Goal: Transaction & Acquisition: Purchase product/service

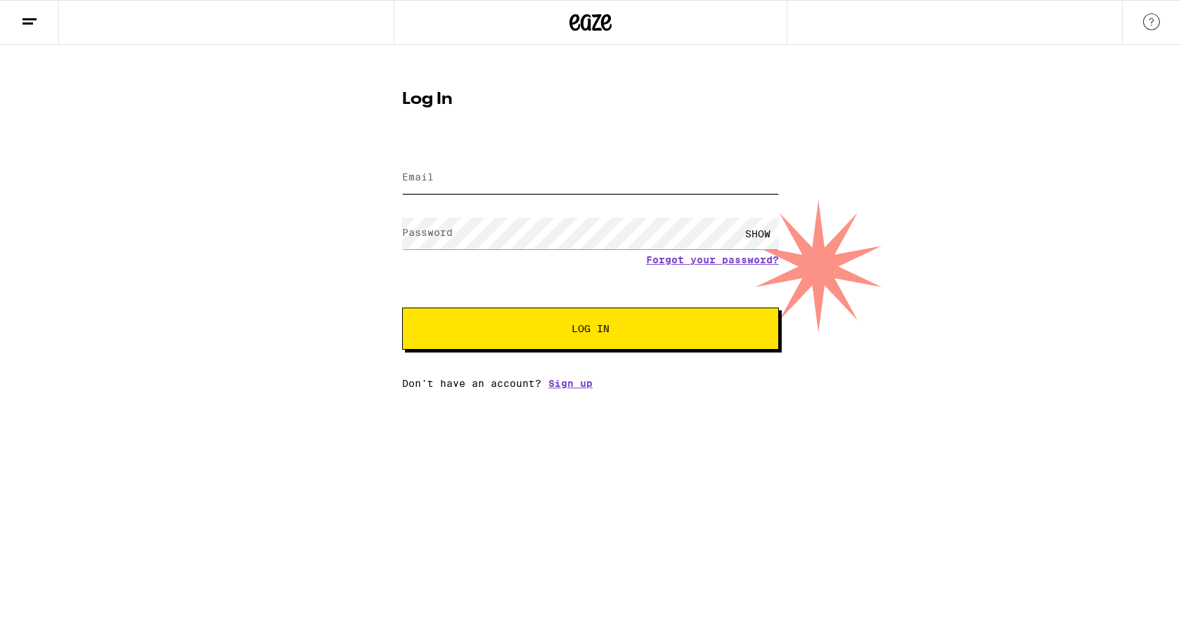
type input "[EMAIL_ADDRESS][DOMAIN_NAME]"
click at [590, 330] on button "Log In" at bounding box center [590, 329] width 377 height 42
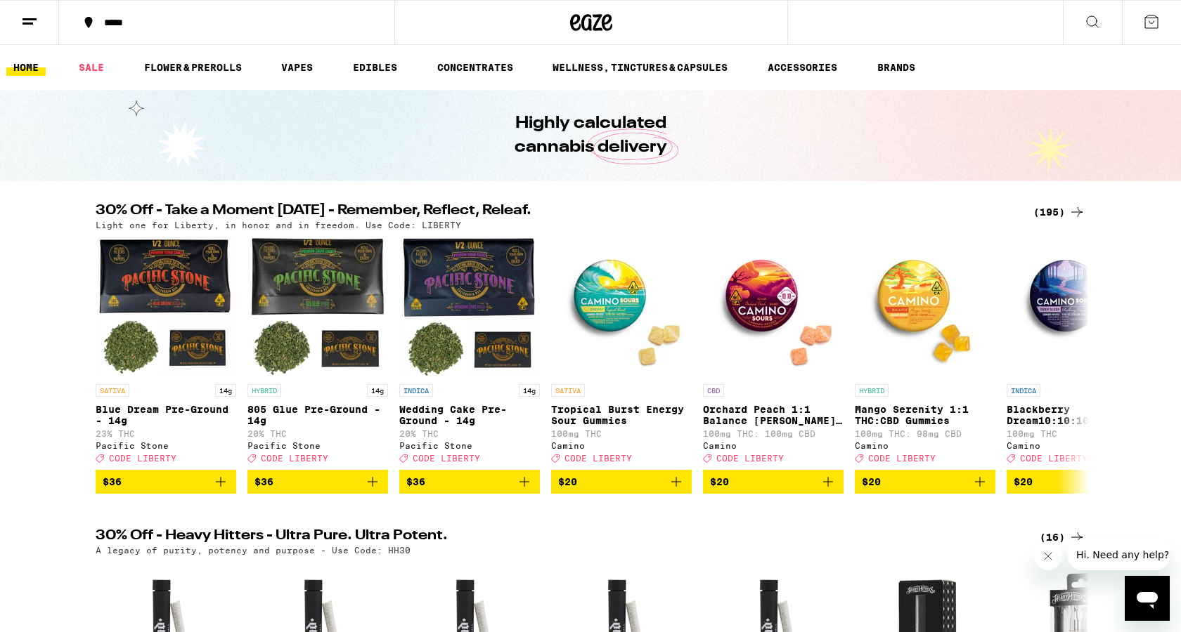
click at [20, 20] on button at bounding box center [29, 23] width 59 height 44
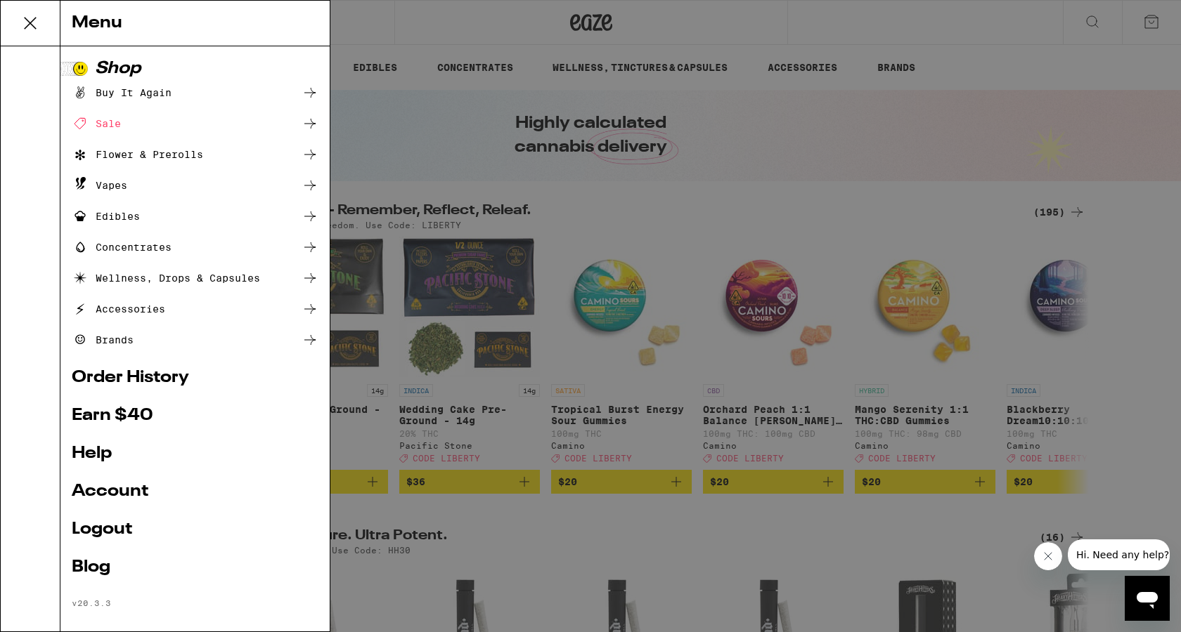
click at [383, 43] on div "Menu Shop Buy It Again Sale Flower & Prerolls Vapes Edibles Concentrates Wellne…" at bounding box center [590, 316] width 1181 height 632
